Goal: Task Accomplishment & Management: Use online tool/utility

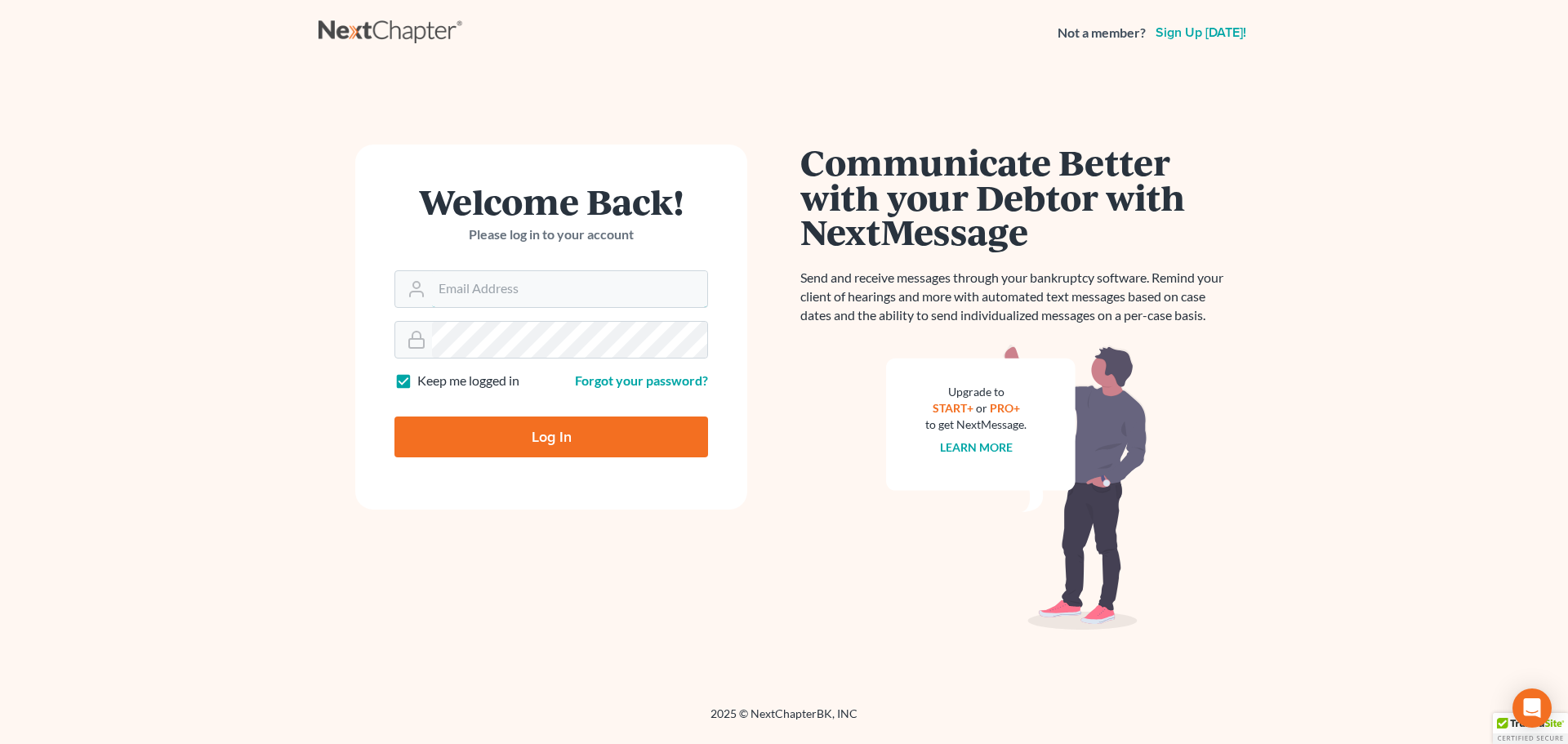
type input "[EMAIL_ADDRESS][DOMAIN_NAME]"
click at [532, 458] on form "Welcome Back! Please log in to your account Email Address [EMAIL_ADDRESS][DOMAI…" at bounding box center [551, 326] width 392 height 365
click at [540, 448] on input "Log In" at bounding box center [551, 437] width 314 height 41
type input "Thinking..."
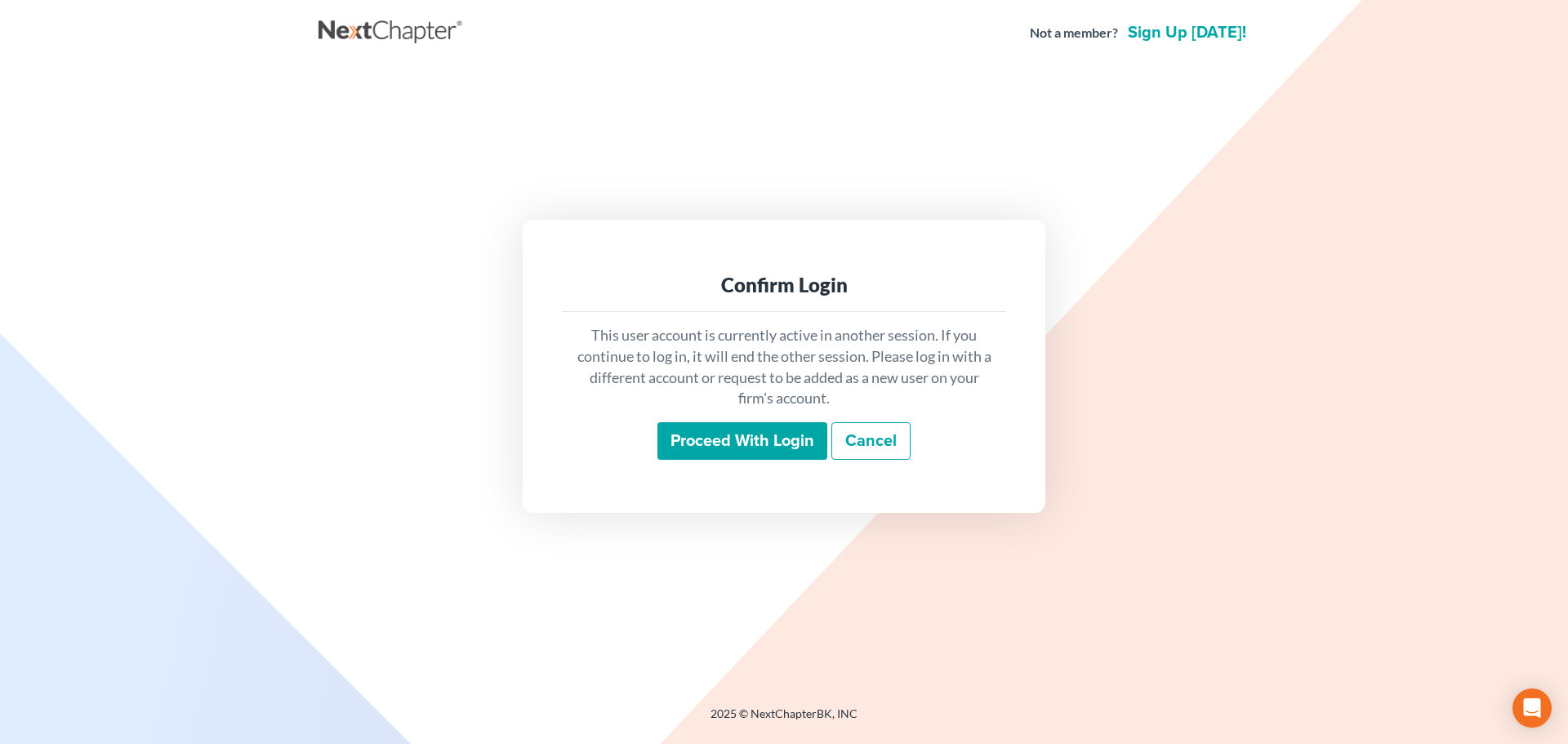
click at [761, 439] on input "Proceed with login" at bounding box center [741, 440] width 170 height 37
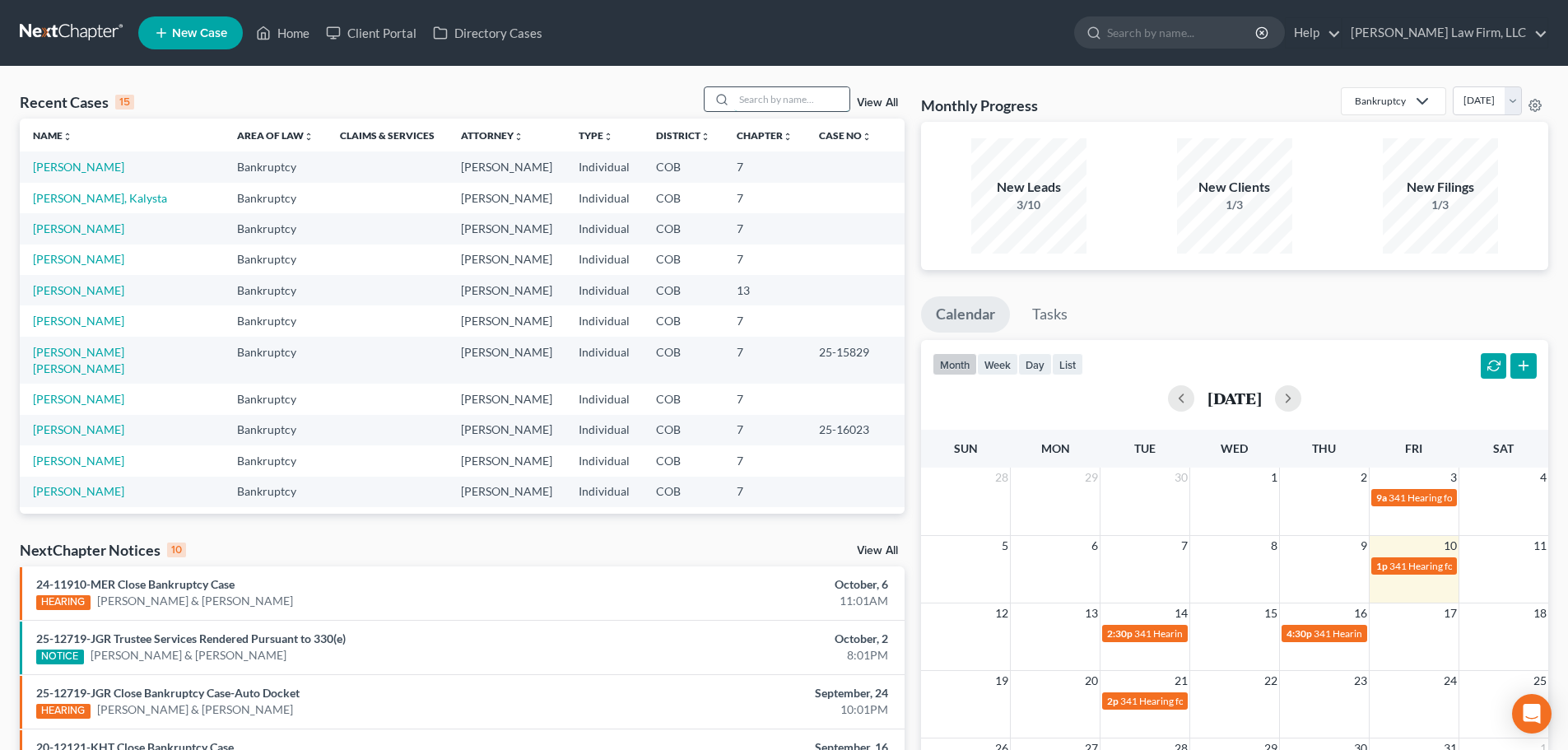
click at [815, 94] on input "search" at bounding box center [792, 98] width 115 height 24
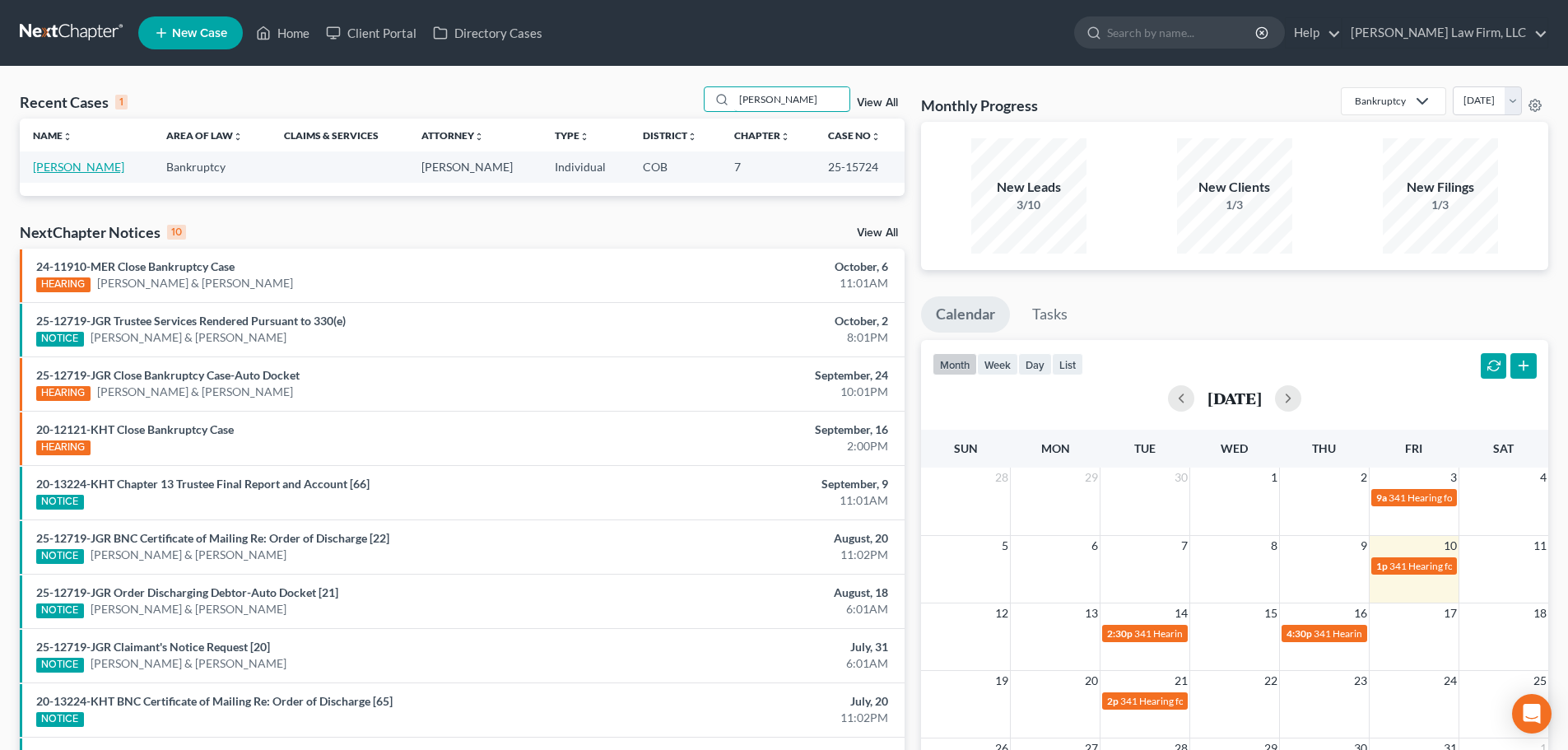
type input "rusk"
click at [74, 169] on link "Ruskaup, Steven" at bounding box center [78, 166] width 92 height 14
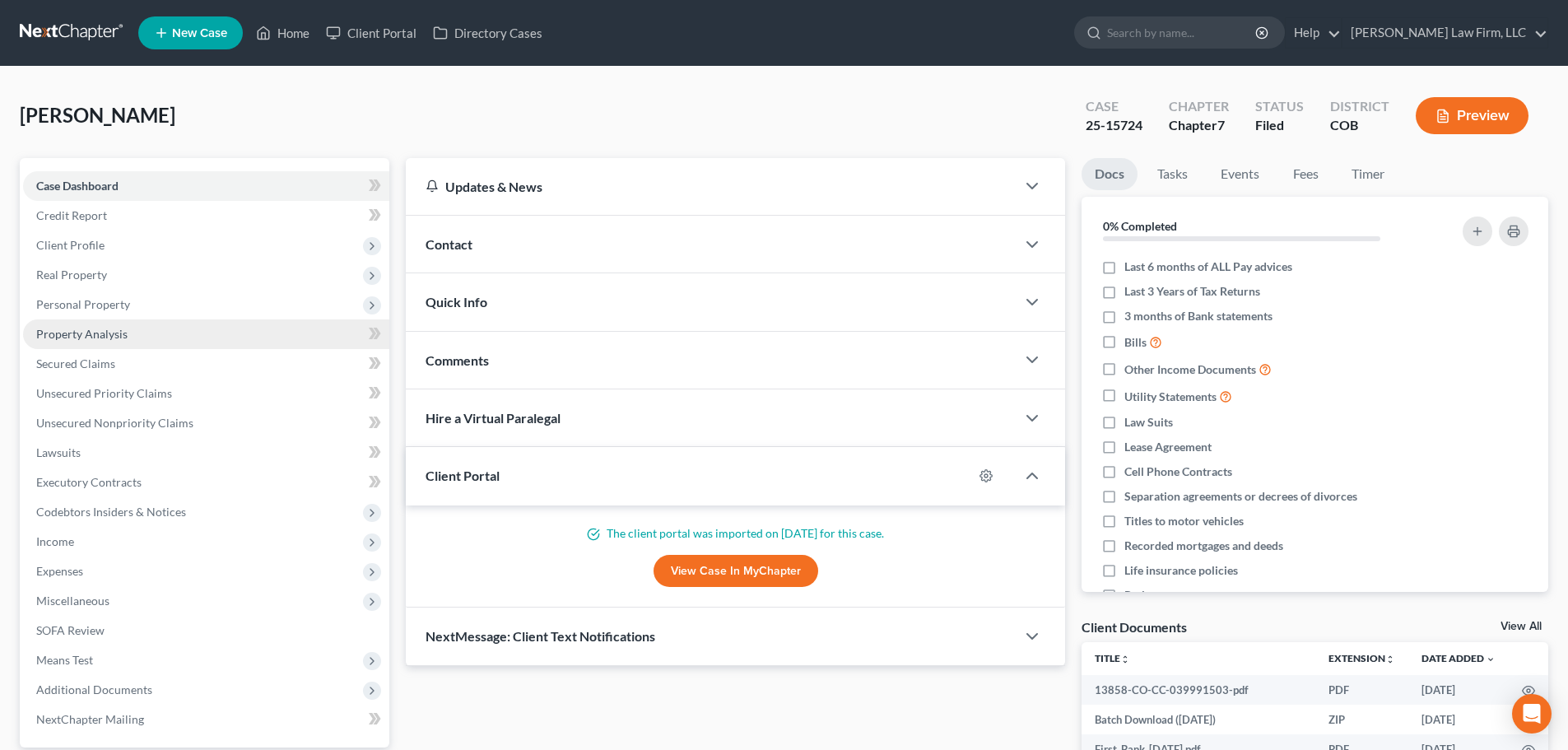
click at [131, 328] on link "Property Analysis" at bounding box center [206, 333] width 366 height 29
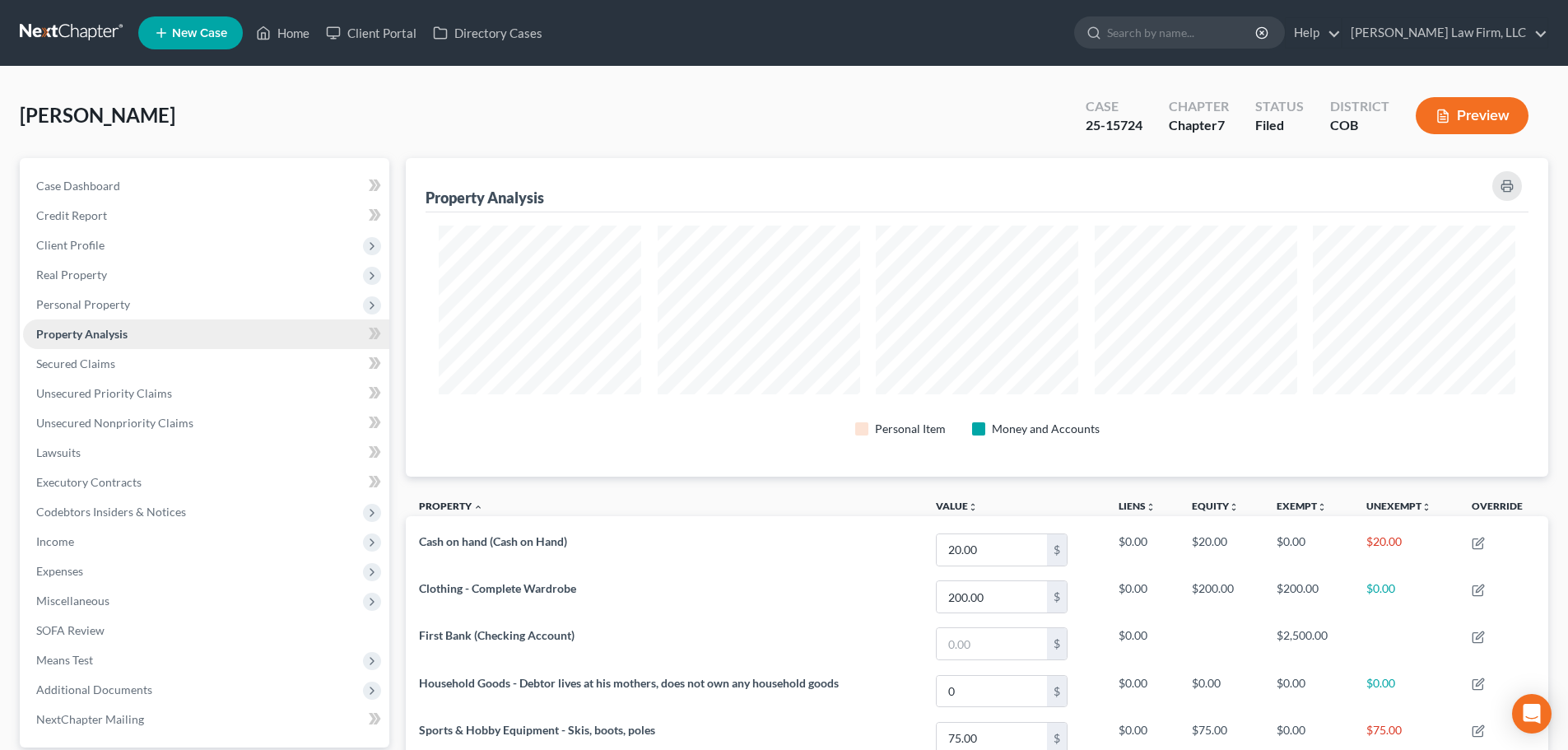
scroll to position [318, 1142]
click at [126, 312] on span "Personal Property" at bounding box center [206, 304] width 366 height 29
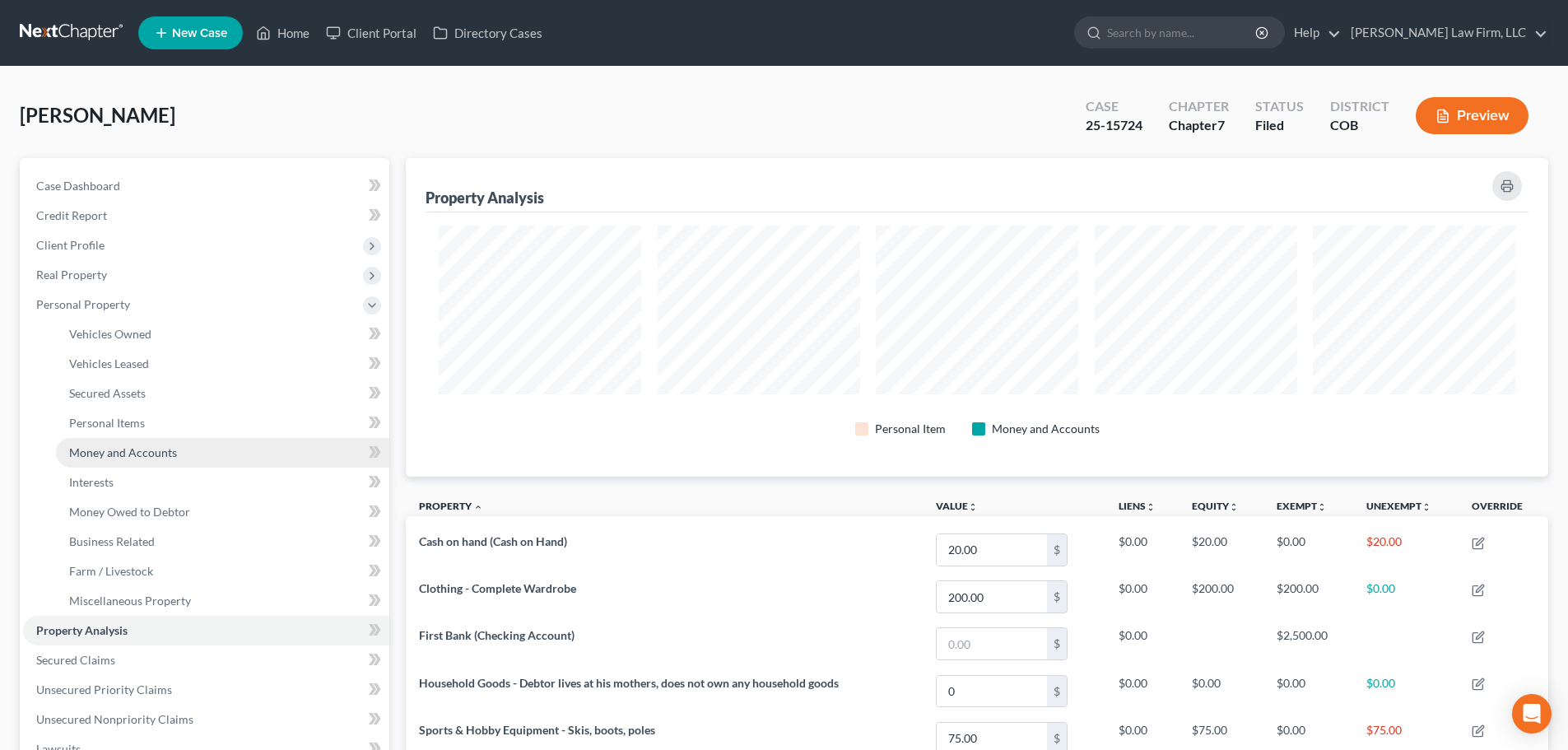
click at [124, 458] on span "Money and Accounts" at bounding box center [123, 452] width 108 height 14
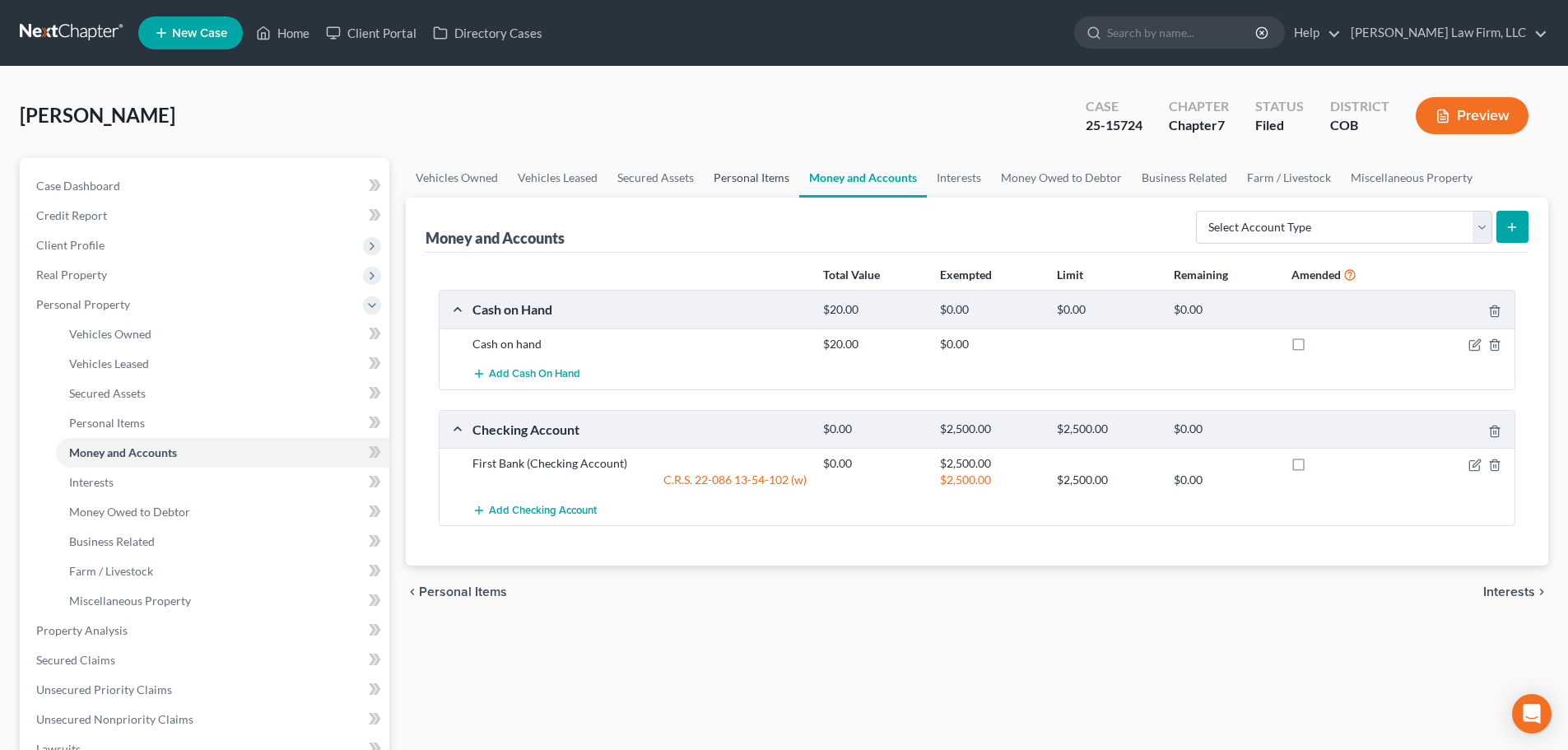
click at [745, 174] on link "Personal Items" at bounding box center [751, 178] width 95 height 40
